Goal: Transaction & Acquisition: Subscribe to service/newsletter

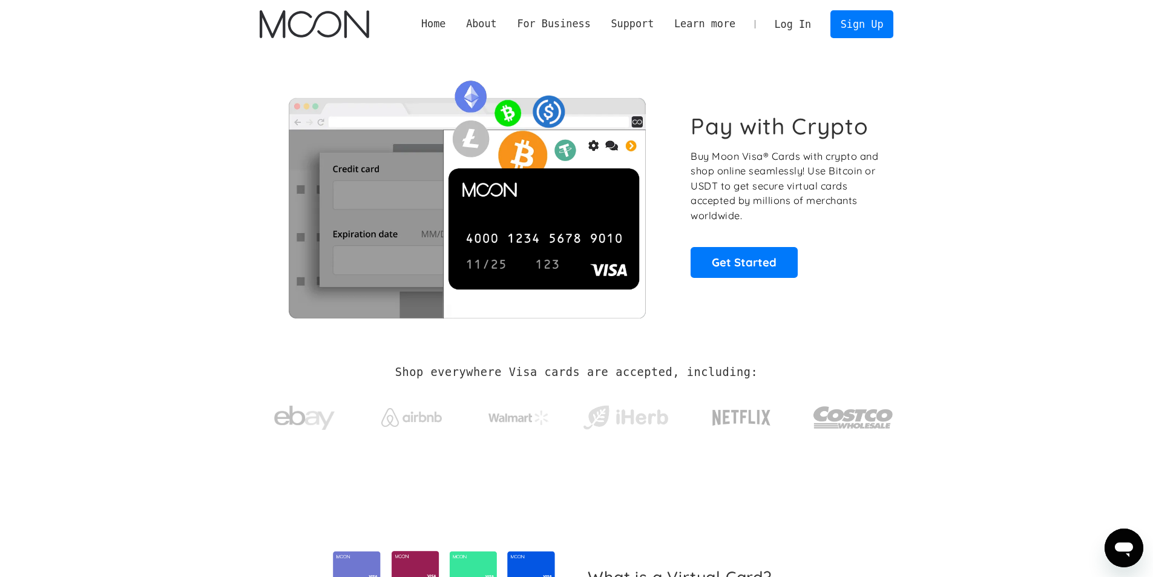
click at [203, 282] on section "Pay with Crypto Buy Moon Visa® Cards with crypto and shop online seamlessly! Us…" at bounding box center [576, 194] width 1153 height 293
click at [862, 24] on link "Sign Up" at bounding box center [861, 23] width 63 height 27
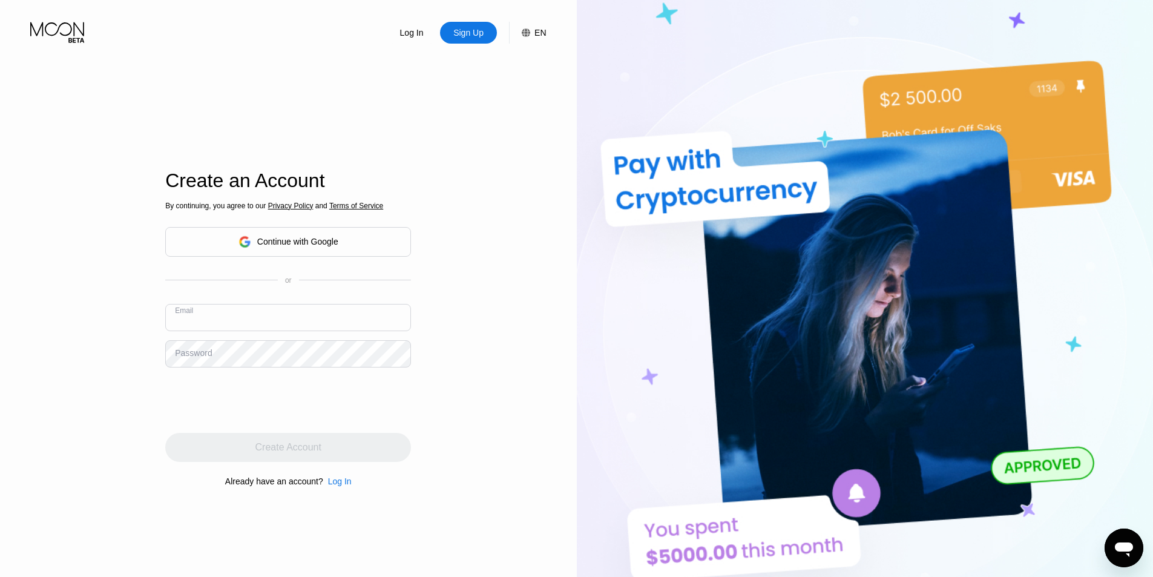
paste input "[PERSON_NAME]"
click at [180, 324] on input "[PERSON_NAME]" at bounding box center [288, 317] width 246 height 27
type input "[EMAIL_ADDRESS][DOMAIN_NAME]"
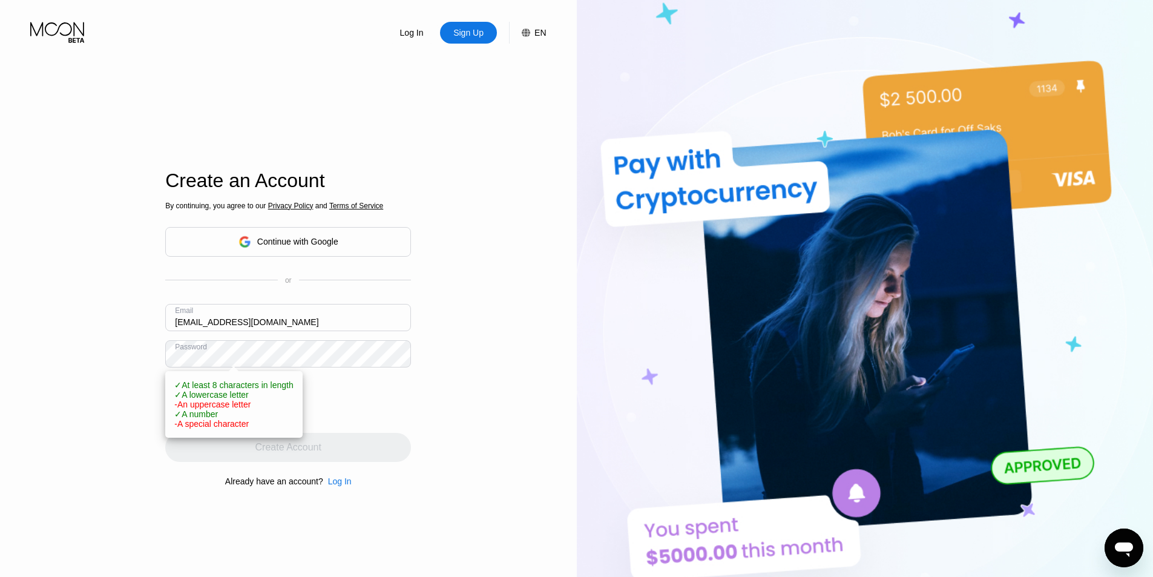
drag, startPoint x: 589, startPoint y: 385, endPoint x: 578, endPoint y: 385, distance: 11.5
click at [586, 387] on img at bounding box center [865, 317] width 577 height 634
drag, startPoint x: 517, startPoint y: 391, endPoint x: 491, endPoint y: 391, distance: 25.4
click at [514, 391] on div "Log In Sign Up EN Language English Save Create an Account By continuing, you ag…" at bounding box center [288, 317] width 577 height 634
